Goal: Task Accomplishment & Management: Manage account settings

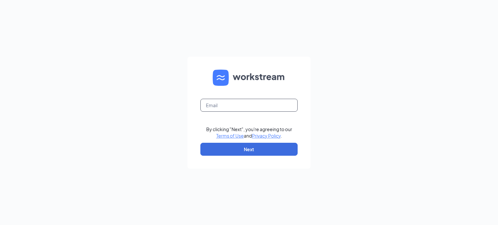
click at [223, 109] on input "text" at bounding box center [248, 105] width 97 height 13
type input "kristy@paradigminvest.com"
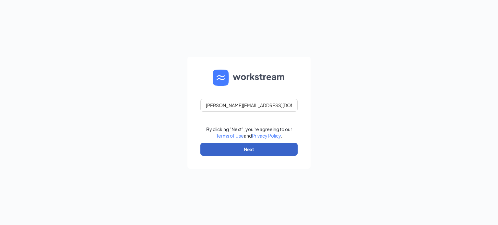
click at [252, 148] on button "Next" at bounding box center [248, 149] width 97 height 13
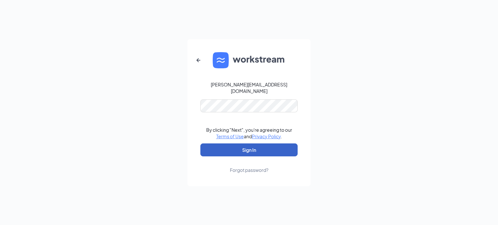
click at [255, 144] on button "Sign In" at bounding box center [248, 150] width 97 height 13
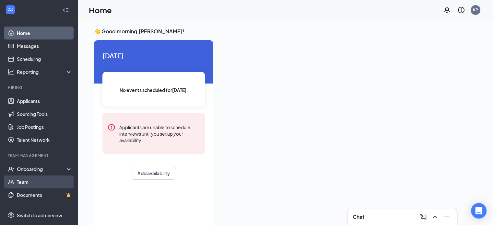
click at [27, 184] on link "Team" at bounding box center [44, 182] width 55 height 13
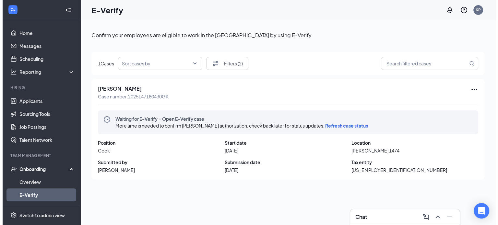
scroll to position [29, 0]
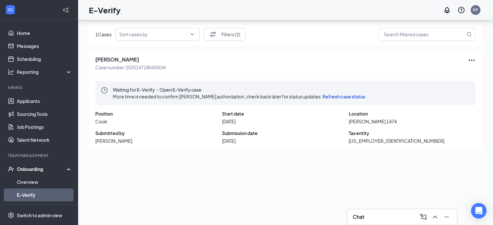
click at [347, 96] on span "Refresh case status" at bounding box center [343, 97] width 43 height 6
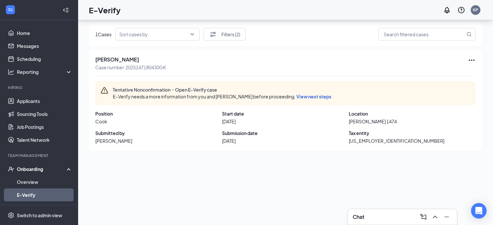
click at [308, 97] on span "View next steps" at bounding box center [313, 97] width 35 height 6
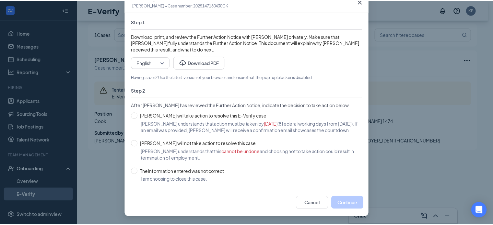
scroll to position [48, 0]
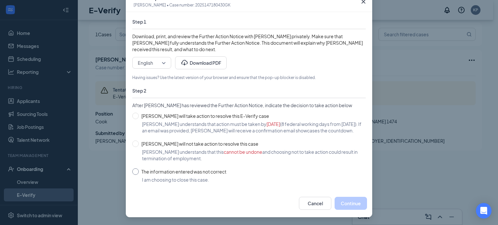
click at [134, 172] on input "The information entered was not correct" at bounding box center [135, 172] width 6 height 6
radio input "true"
click at [351, 203] on button "Close case" at bounding box center [349, 203] width 35 height 13
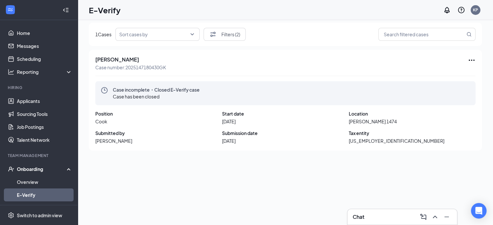
scroll to position [0, 0]
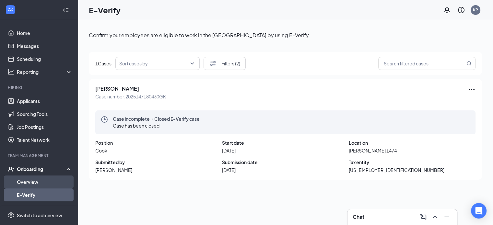
click at [36, 181] on link "Overview" at bounding box center [44, 182] width 55 height 13
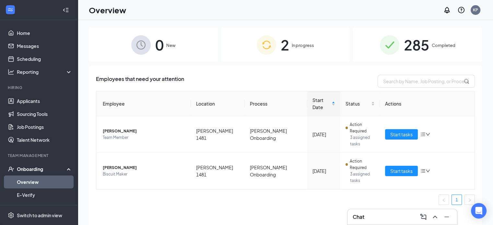
click at [297, 48] on span "In progress" at bounding box center [303, 45] width 22 height 6
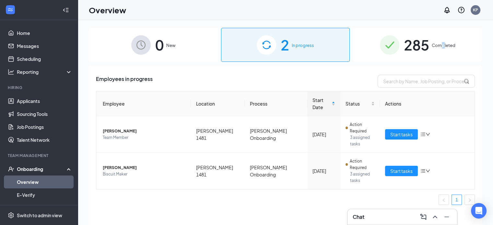
click at [443, 44] on span "Completed" at bounding box center [444, 45] width 24 height 6
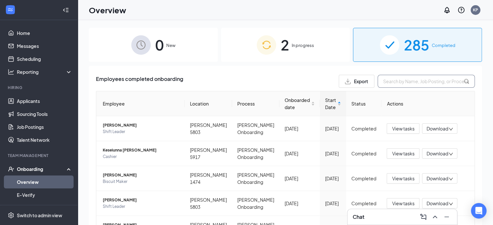
click at [407, 81] on input "text" at bounding box center [426, 81] width 97 height 13
type input "beam"
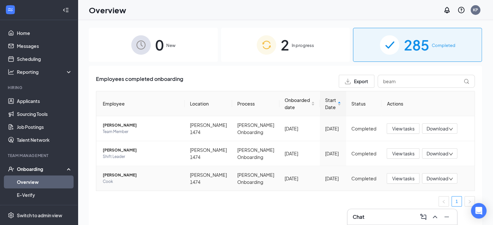
click at [116, 171] on td "[PERSON_NAME] [PERSON_NAME]" at bounding box center [140, 178] width 88 height 25
click at [409, 178] on span "View tasks" at bounding box center [403, 178] width 22 height 7
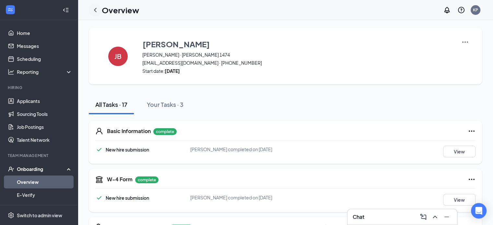
click at [96, 11] on icon "ChevronLeft" at bounding box center [95, 10] width 3 height 4
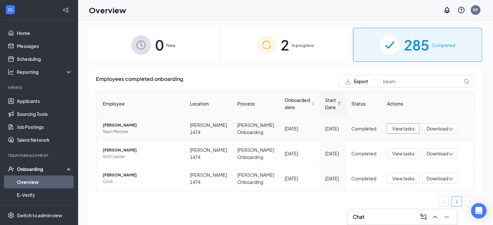
click at [397, 127] on span "View tasks" at bounding box center [403, 128] width 22 height 7
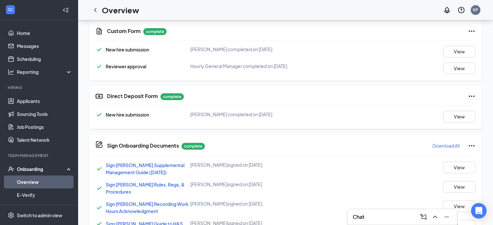
scroll to position [97, 0]
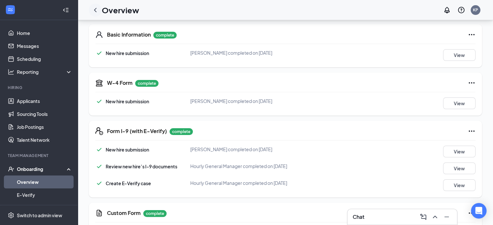
click at [95, 11] on icon "ChevronLeft" at bounding box center [95, 10] width 8 height 8
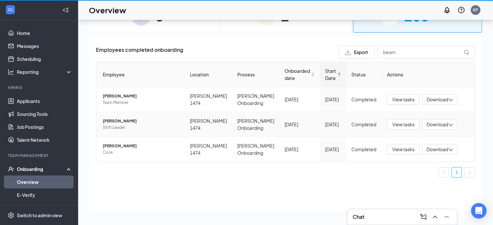
scroll to position [29, 0]
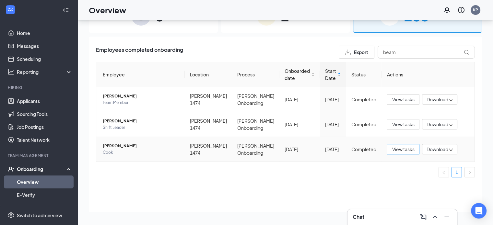
click at [408, 151] on span "View tasks" at bounding box center [403, 149] width 22 height 7
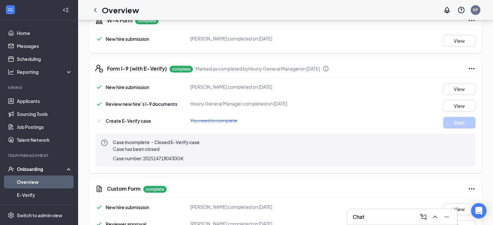
scroll to position [162, 0]
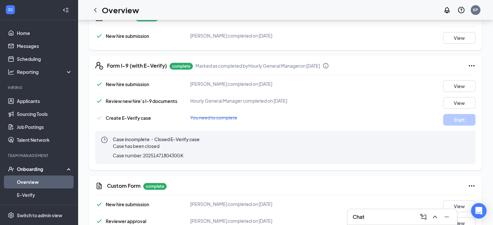
click at [472, 65] on icon "Ellipses" at bounding box center [472, 66] width 8 height 8
click at [241, 161] on div "Case incomplete・Closed E-Verify case Case has been closed Case number: 20251471…" at bounding box center [285, 147] width 380 height 33
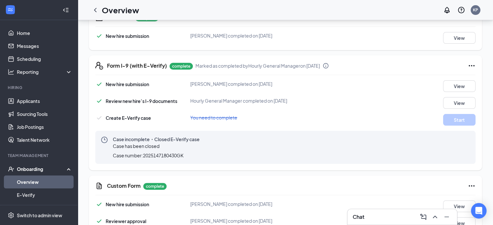
click at [474, 64] on icon "Ellipses" at bounding box center [472, 66] width 8 height 8
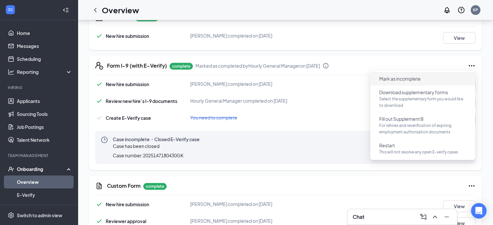
click at [408, 80] on span "Mark as incomplete" at bounding box center [399, 79] width 41 height 6
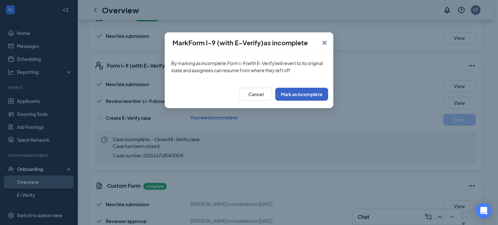
click at [302, 94] on button "Mark as incomplete" at bounding box center [301, 94] width 53 height 13
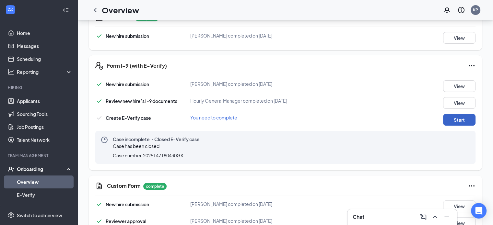
click at [461, 122] on button "Start" at bounding box center [459, 120] width 32 height 12
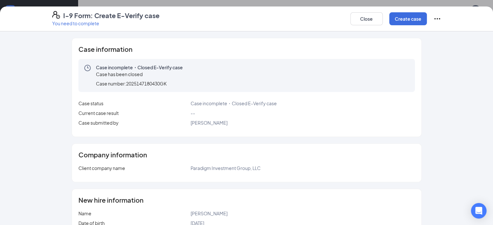
scroll to position [0, 0]
click at [383, 23] on button "Close" at bounding box center [366, 18] width 32 height 13
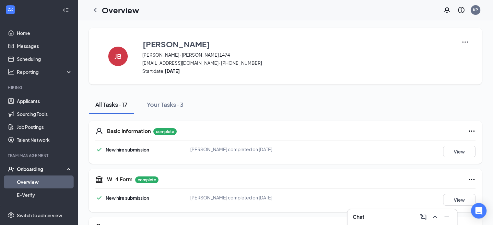
scroll to position [169, 0]
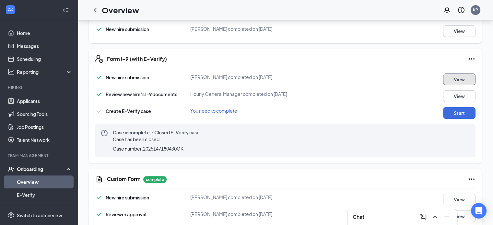
click at [466, 82] on button "View" at bounding box center [459, 80] width 32 height 12
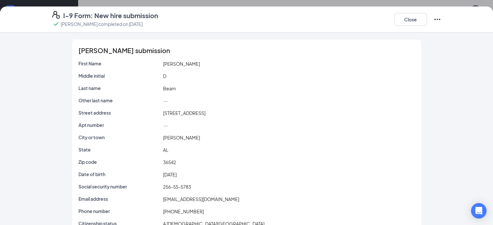
scroll to position [38, 0]
click at [427, 20] on button "Close" at bounding box center [410, 19] width 32 height 13
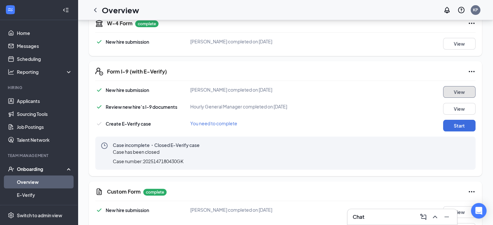
scroll to position [167, 0]
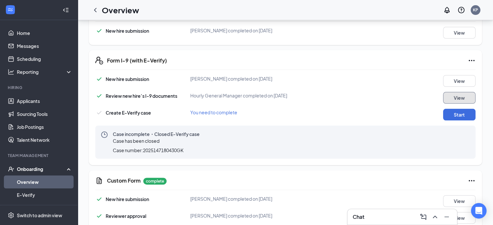
click at [467, 97] on button "View" at bounding box center [459, 98] width 32 height 12
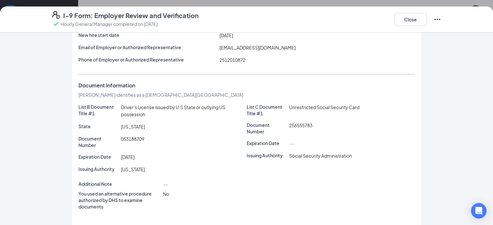
scroll to position [0, 0]
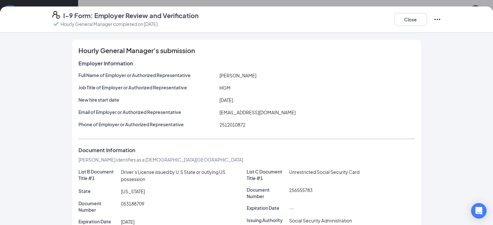
click at [441, 18] on icon "Ellipses" at bounding box center [437, 20] width 8 height 8
click at [441, 19] on icon "Ellipses" at bounding box center [437, 20] width 8 height 8
click at [427, 21] on button "Close" at bounding box center [410, 19] width 32 height 13
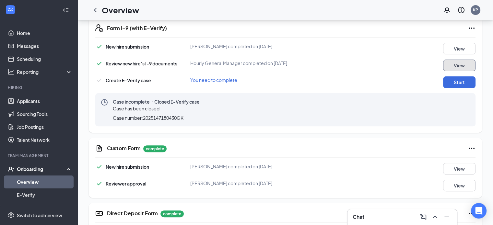
scroll to position [232, 0]
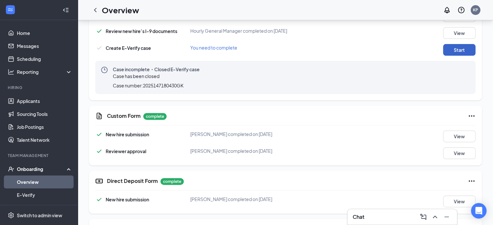
click at [459, 47] on button "Start" at bounding box center [459, 50] width 32 height 12
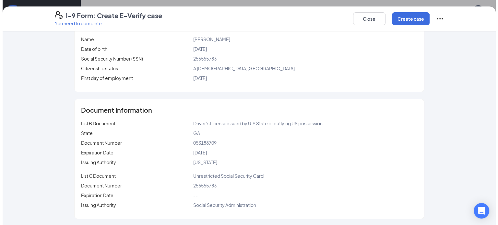
scroll to position [297, 0]
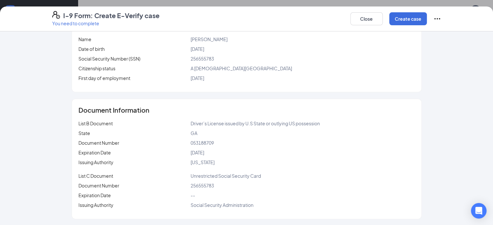
click at [440, 19] on icon "Ellipses" at bounding box center [437, 18] width 6 height 1
click at [427, 16] on button "Create case" at bounding box center [408, 18] width 38 height 13
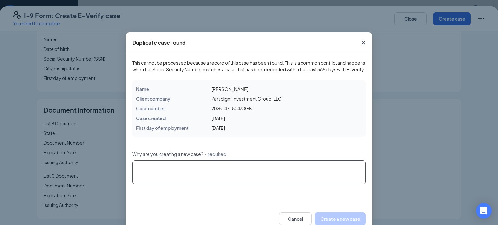
click at [137, 175] on textarea "Why are you creating a new case? ・required" at bounding box center [248, 172] width 233 height 24
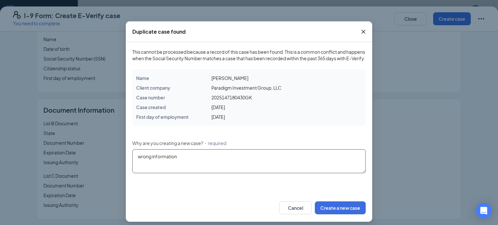
scroll to position [22, 0]
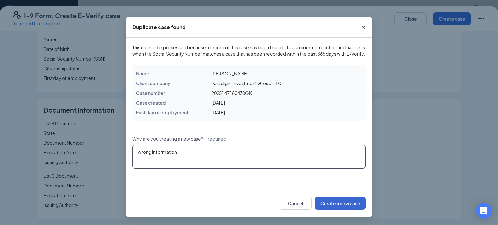
type textarea "wrong information"
click at [337, 202] on button "Create a new case" at bounding box center [340, 203] width 51 height 13
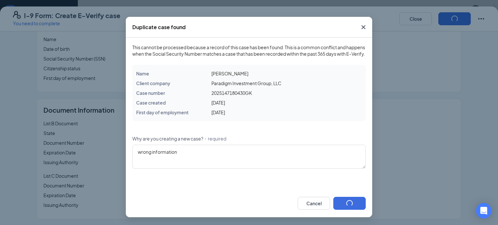
click at [359, 23] on icon "Cross" at bounding box center [363, 27] width 8 height 8
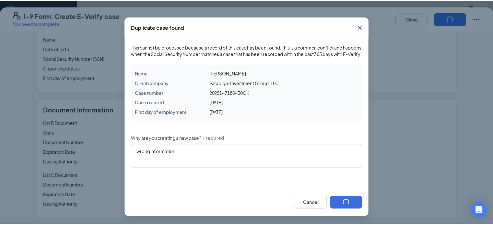
scroll to position [0, 0]
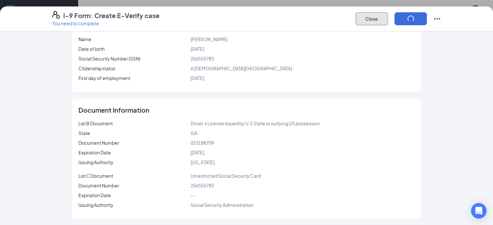
click at [388, 19] on button "Close" at bounding box center [371, 18] width 32 height 13
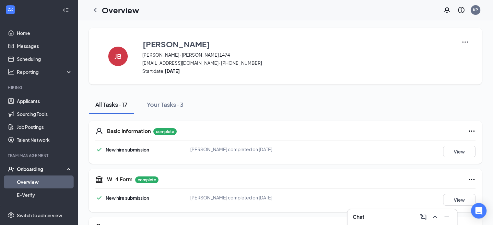
click at [462, 43] on img at bounding box center [465, 42] width 8 height 8
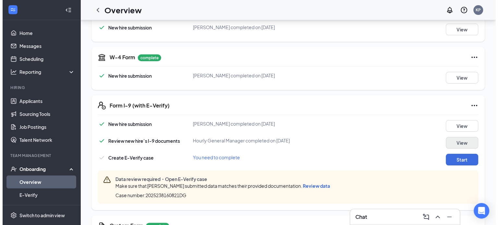
scroll to position [130, 0]
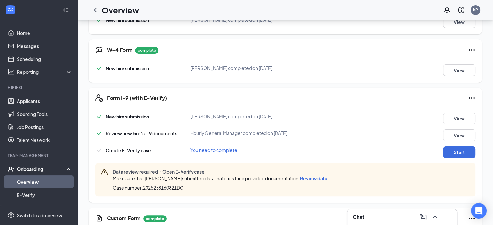
click at [317, 177] on span "Review data" at bounding box center [313, 179] width 27 height 6
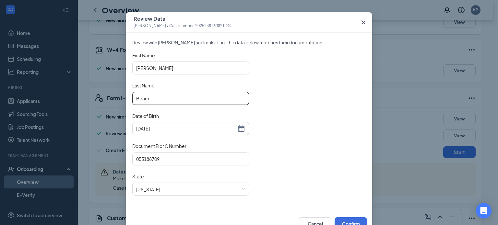
scroll to position [39, 0]
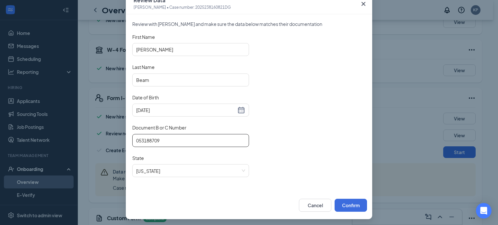
drag, startPoint x: 168, startPoint y: 140, endPoint x: 87, endPoint y: 141, distance: 80.1
click at [87, 141] on div "Review Data [PERSON_NAME] • Case number: 2025238160821DG Review with [PERSON_NA…" at bounding box center [249, 112] width 498 height 225
click at [165, 169] on span "[US_STATE]" at bounding box center [190, 171] width 109 height 12
type input "11062167"
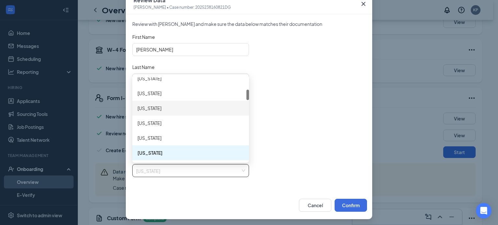
scroll to position [0, 0]
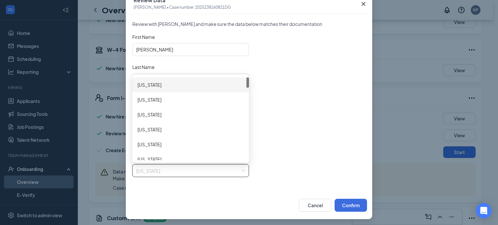
click at [164, 84] on div "[US_STATE]" at bounding box center [190, 84] width 106 height 7
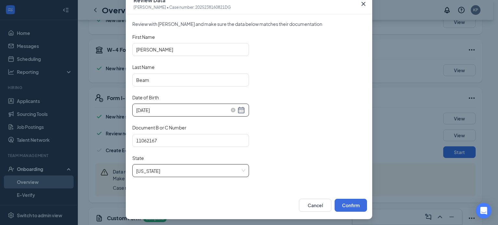
click at [166, 109] on input "[DATE]" at bounding box center [186, 110] width 100 height 7
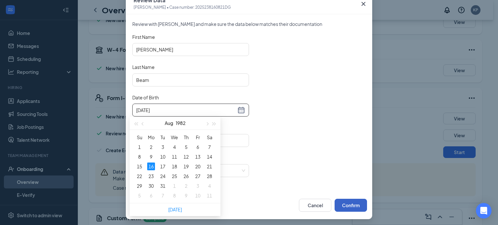
click at [350, 203] on button "Confirm" at bounding box center [350, 205] width 32 height 13
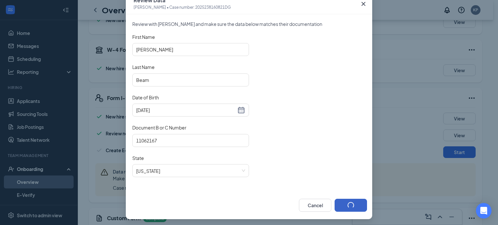
click at [350, 203] on button "button" at bounding box center [350, 205] width 32 height 13
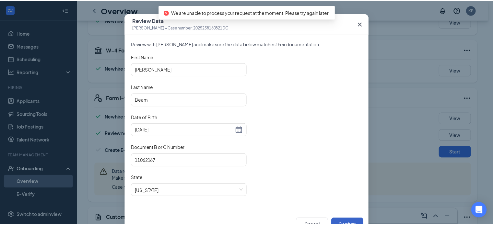
scroll to position [39, 0]
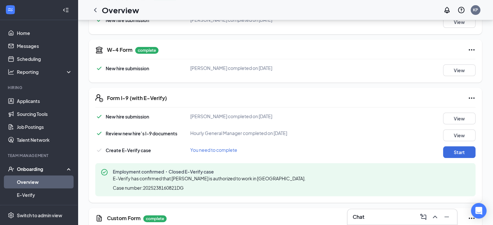
click at [474, 97] on icon "Ellipses" at bounding box center [472, 98] width 8 height 8
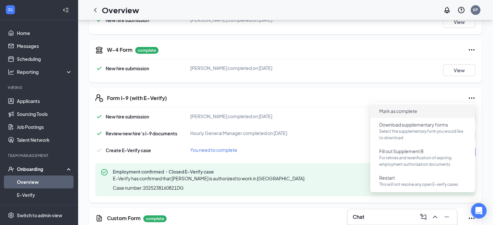
click at [412, 108] on span "Mark as complete" at bounding box center [398, 111] width 38 height 6
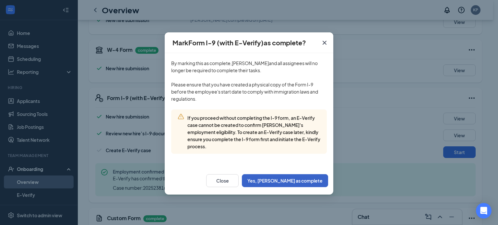
click at [303, 182] on button "Yes, [PERSON_NAME] as complete" at bounding box center [285, 180] width 86 height 13
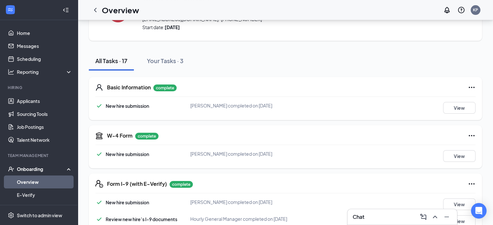
scroll to position [0, 0]
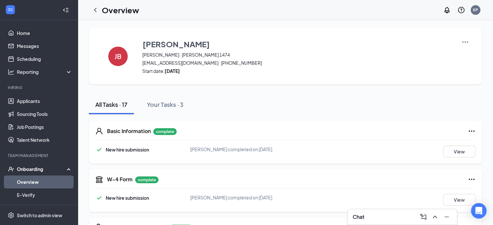
click at [31, 168] on div "Onboarding" at bounding box center [42, 169] width 50 height 6
click at [30, 170] on div "Onboarding" at bounding box center [42, 169] width 50 height 6
click at [31, 195] on link "E-Verify" at bounding box center [44, 195] width 55 height 13
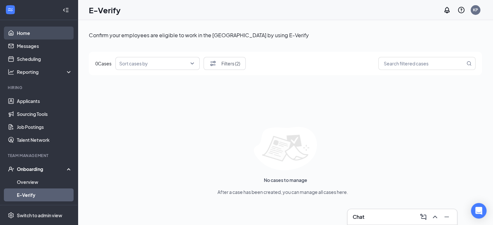
click at [23, 34] on link "Home" at bounding box center [44, 33] width 55 height 13
